Goal: Transaction & Acquisition: Download file/media

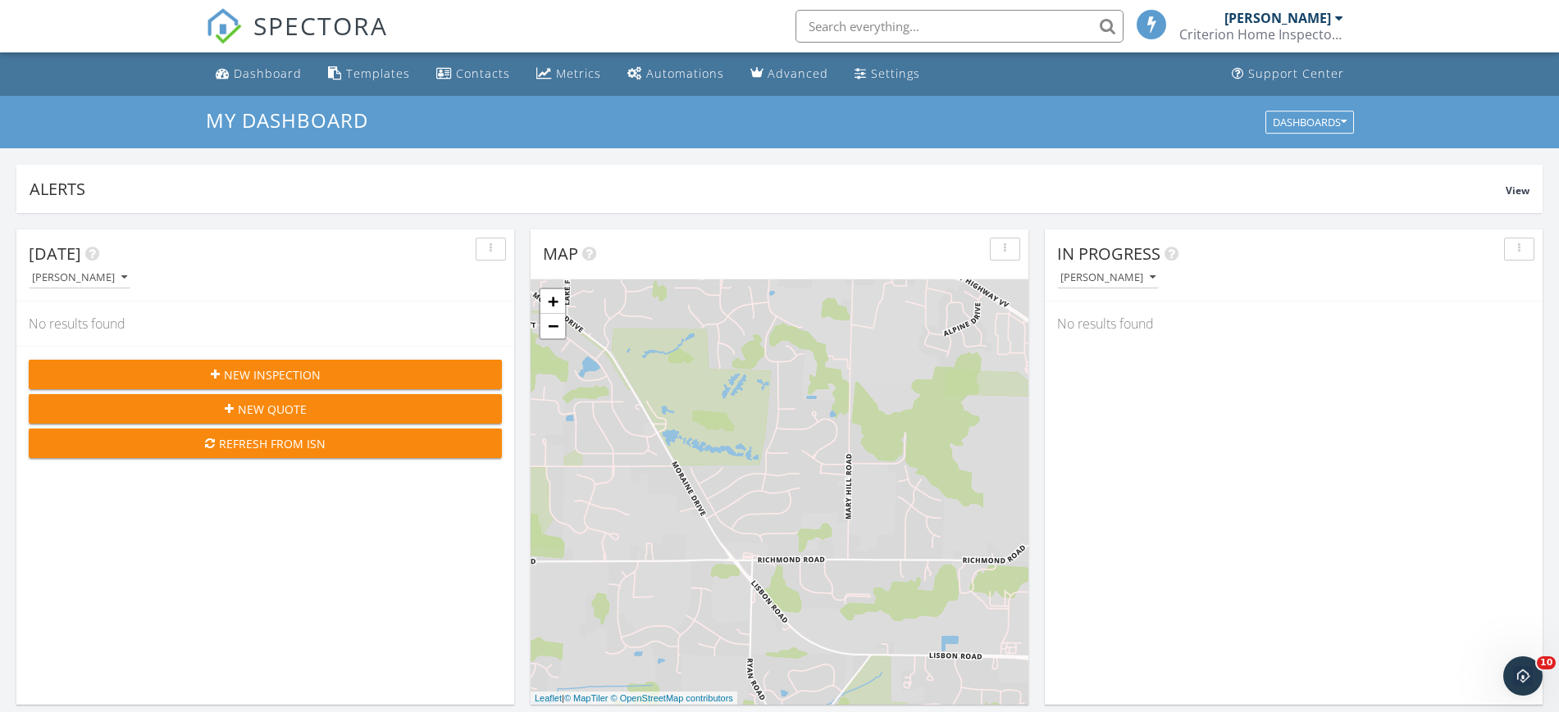
click at [570, 79] on div "Metrics" at bounding box center [578, 74] width 45 height 16
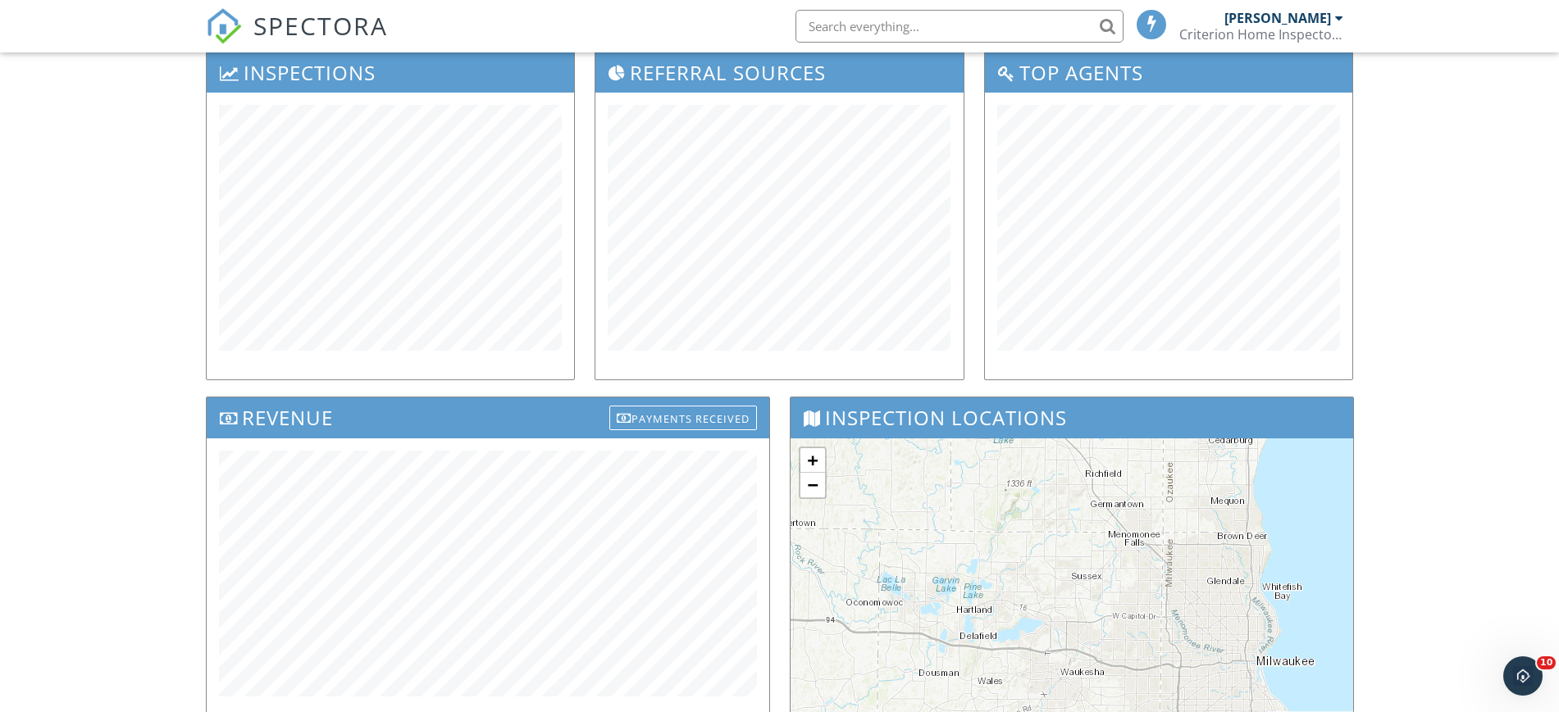
scroll to position [231, 0]
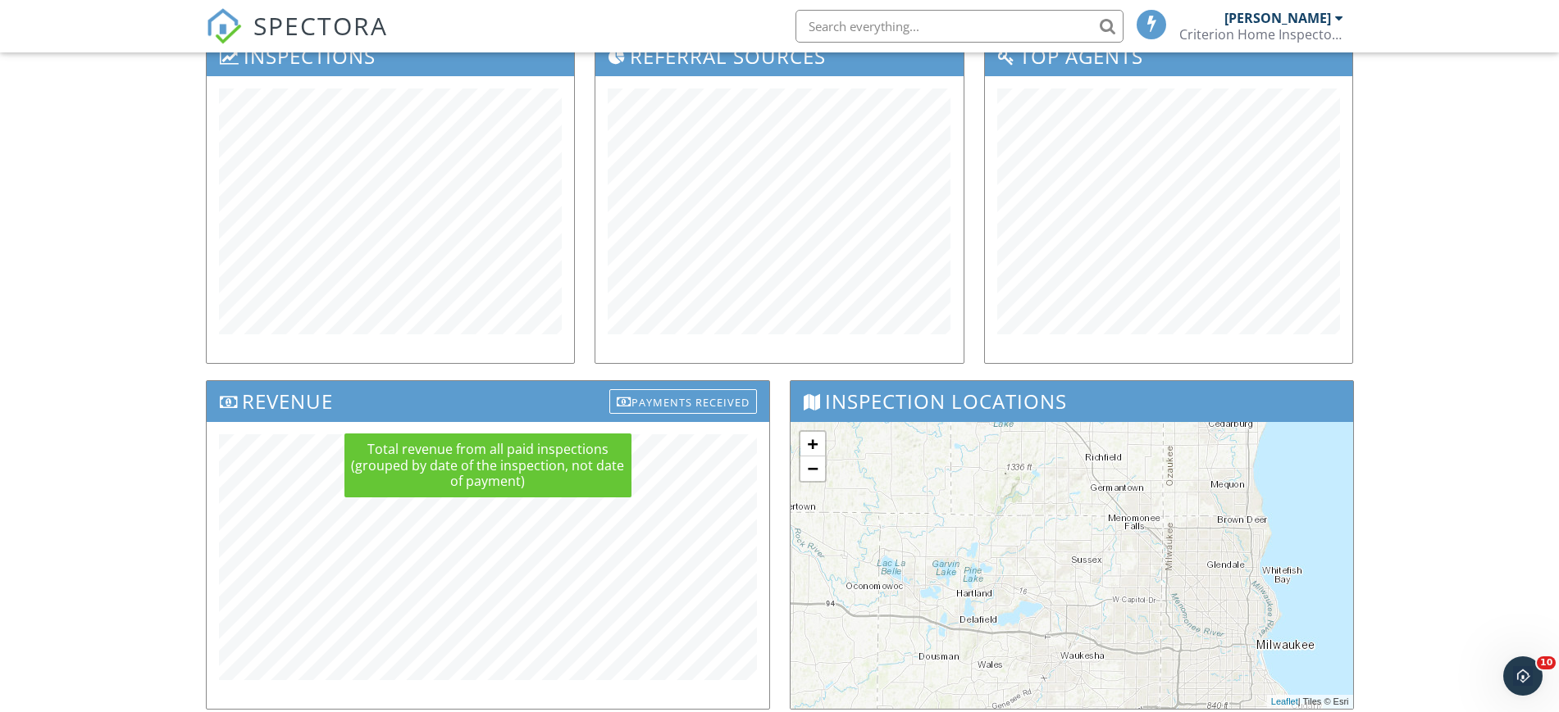
click at [695, 391] on div "Payments Received" at bounding box center [683, 401] width 148 height 25
click at [0, 0] on div at bounding box center [0, 0] width 0 height 0
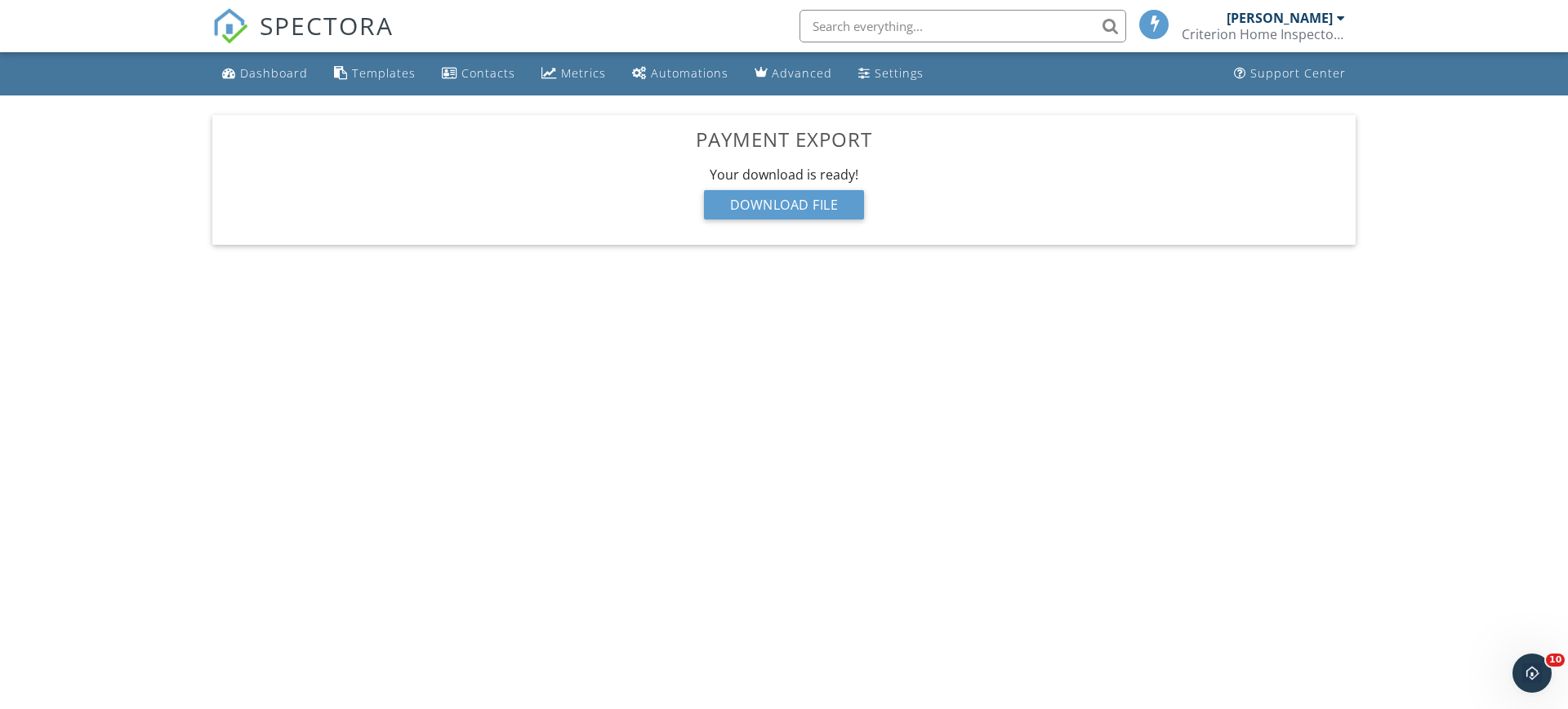
click at [826, 209] on div "Download File" at bounding box center [785, 205] width 161 height 30
click at [576, 72] on div "Metrics" at bounding box center [583, 74] width 45 height 16
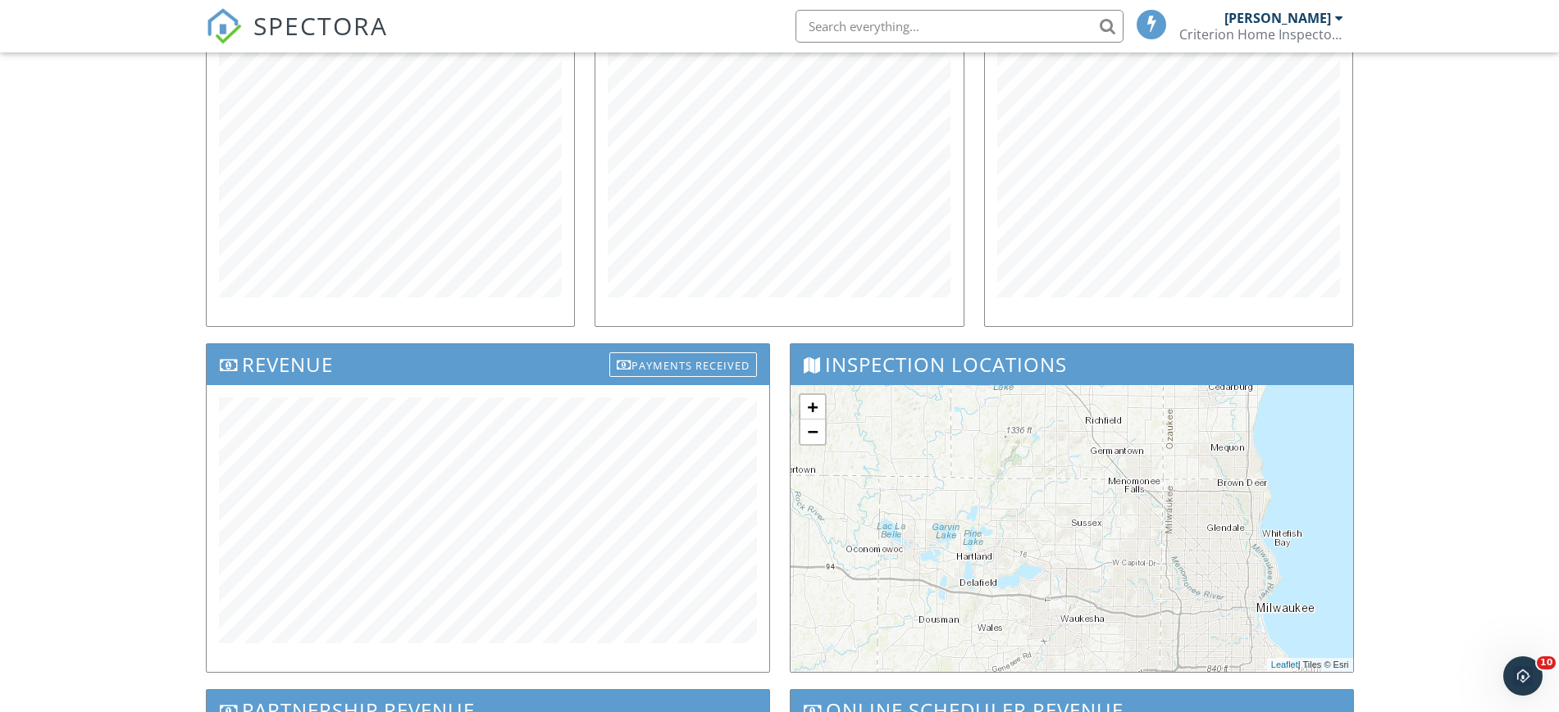
scroll to position [301, 0]
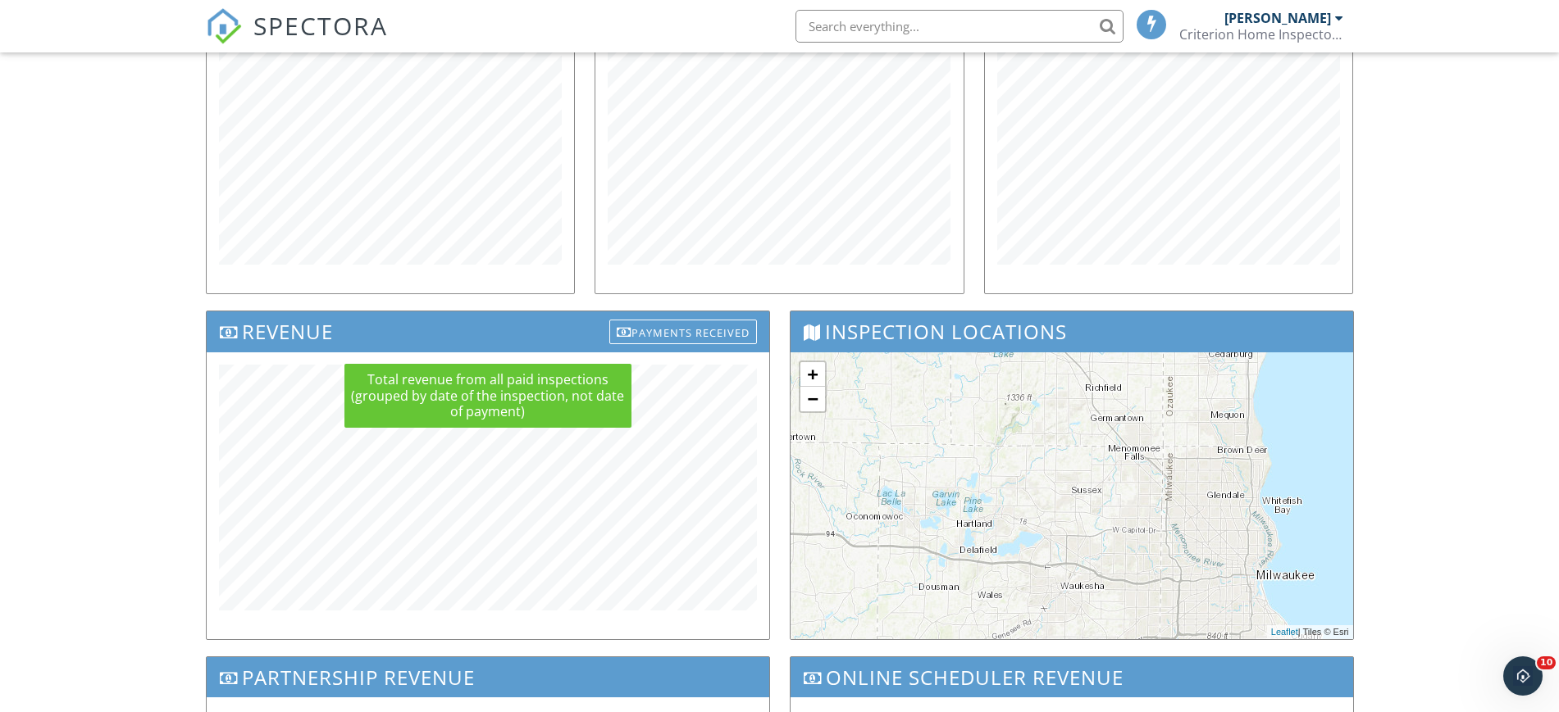
click at [715, 331] on div "Payments Received" at bounding box center [683, 332] width 148 height 25
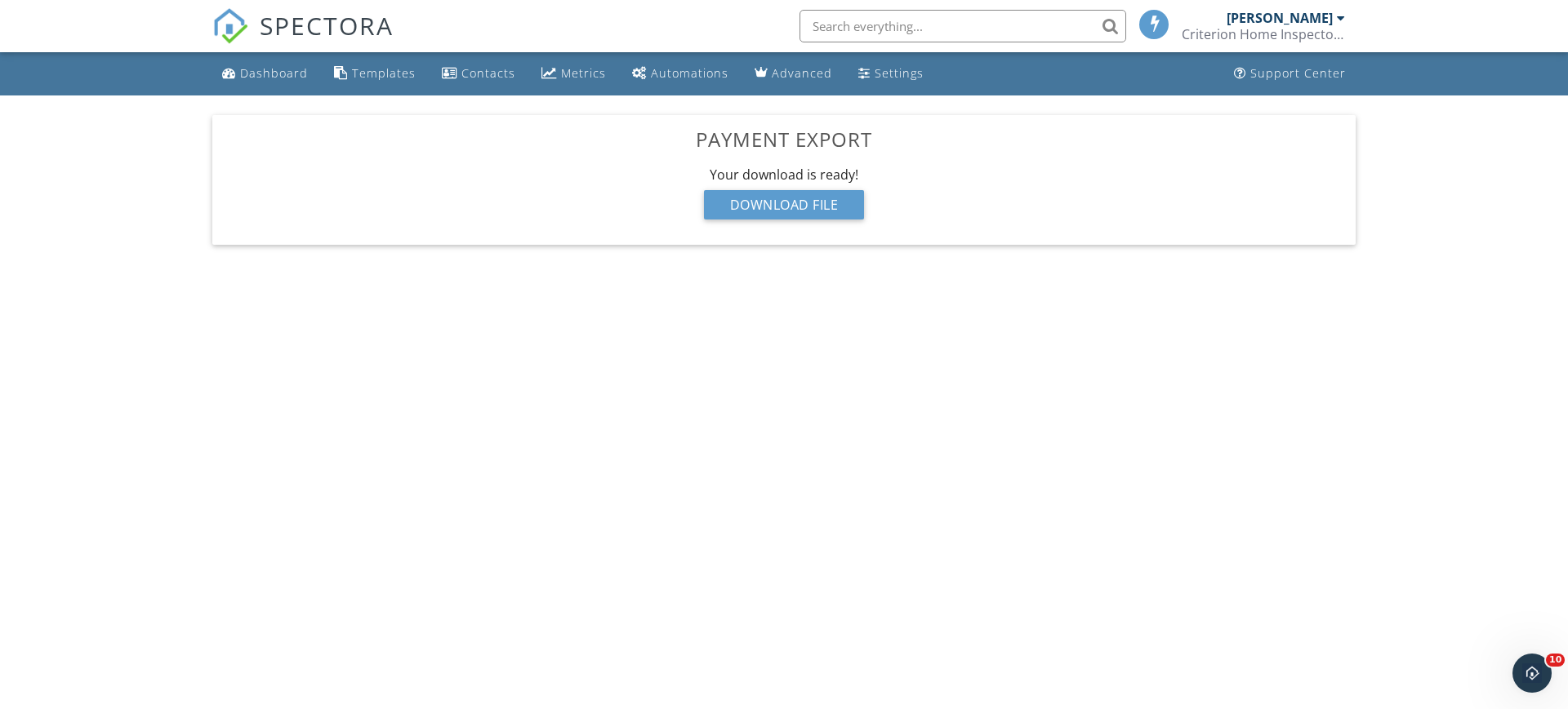
click at [799, 198] on div "Download File" at bounding box center [785, 205] width 161 height 30
click at [1556, 697] on div at bounding box center [1556, 697] width 0 height 0
click at [1311, 28] on div "Criterion Home Inspectors, LLC" at bounding box center [1263, 34] width 163 height 16
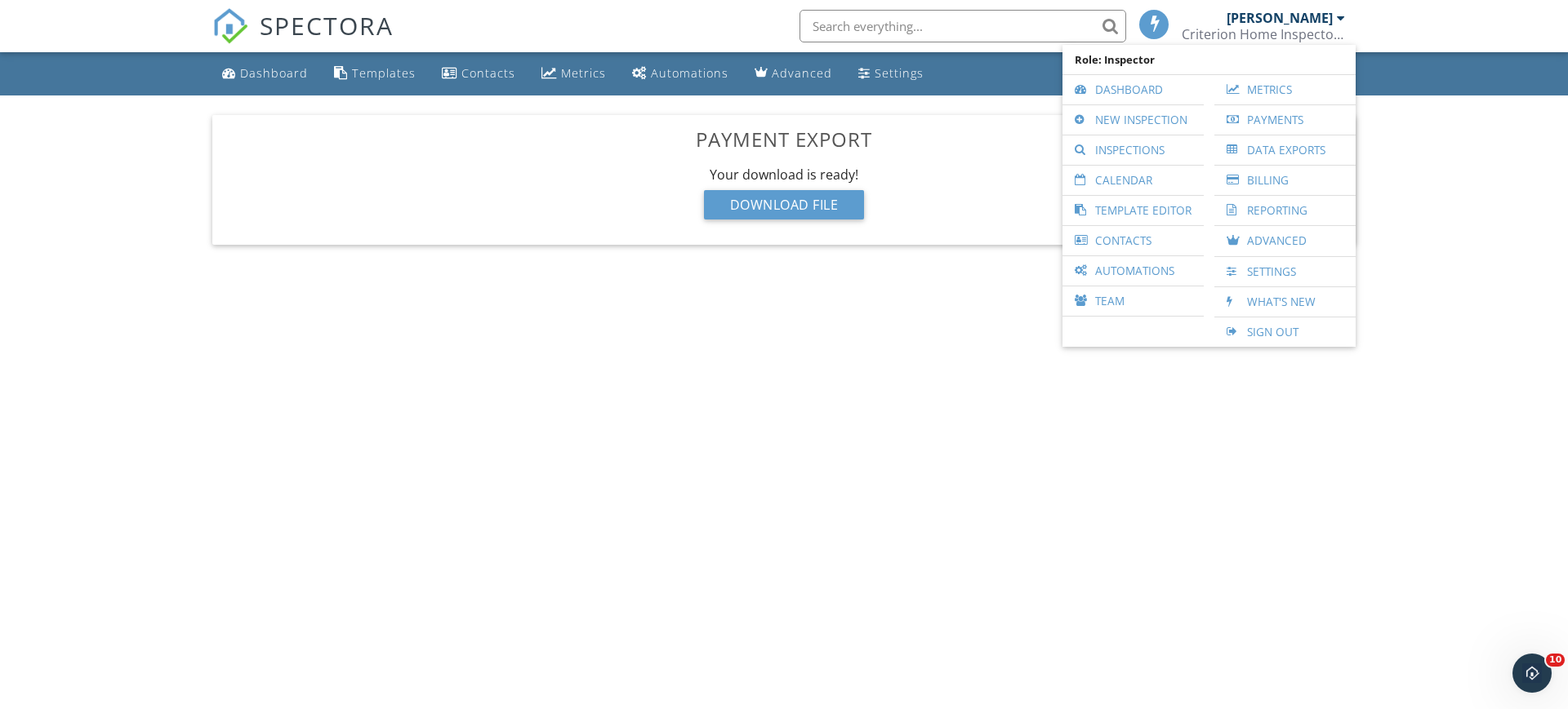
click at [1267, 335] on link "Sign Out" at bounding box center [1284, 333] width 125 height 30
